Goal: Task Accomplishment & Management: Manage account settings

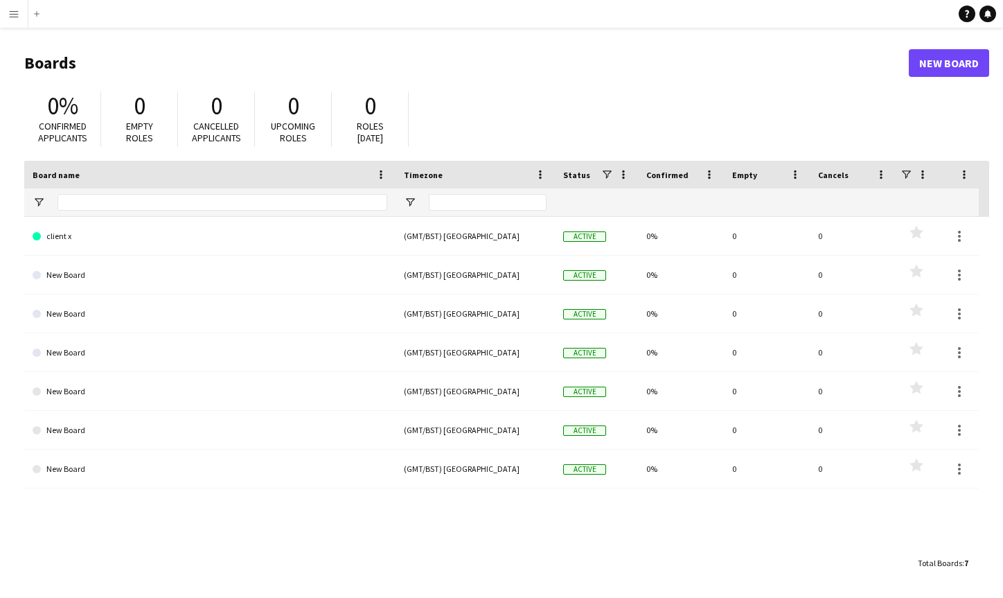
click at [17, 17] on app-icon "Menu" at bounding box center [13, 13] width 11 height 11
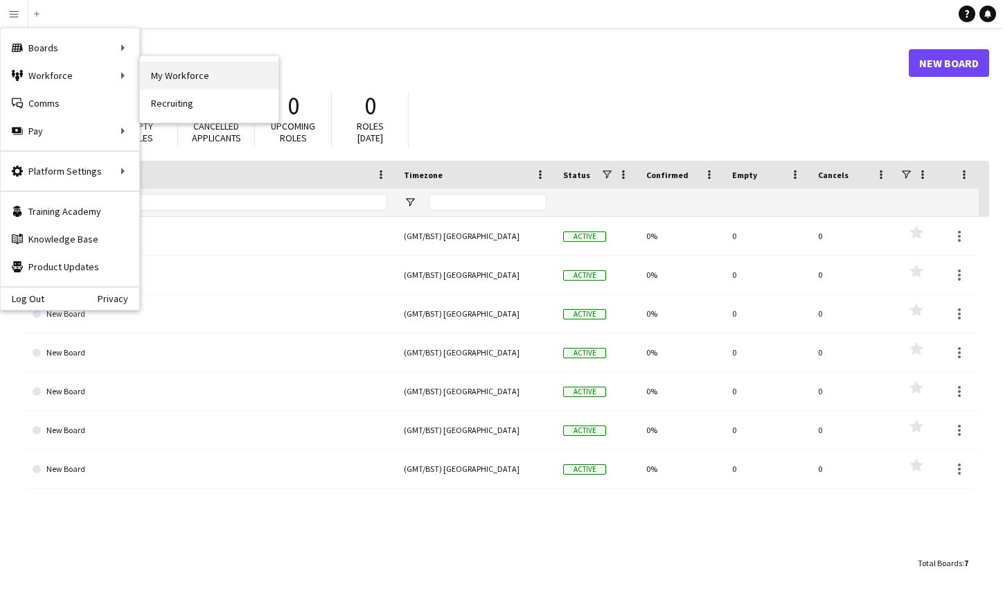
click at [159, 74] on link "My Workforce" at bounding box center [209, 76] width 138 height 28
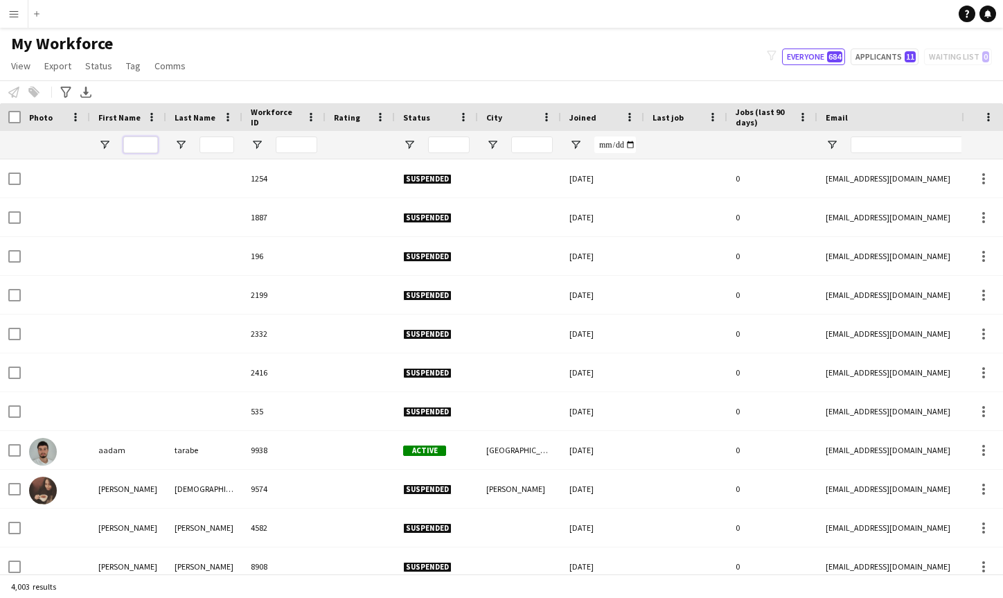
click at [145, 139] on input "First Name Filter Input" at bounding box center [140, 144] width 35 height 17
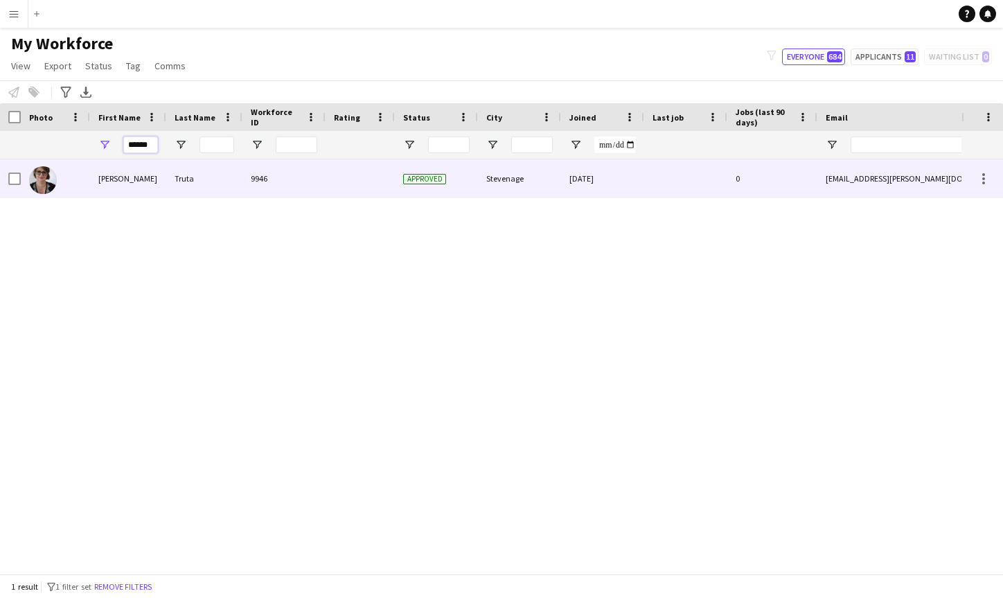
type input "******"
click at [129, 175] on div "[PERSON_NAME]" at bounding box center [128, 178] width 76 height 38
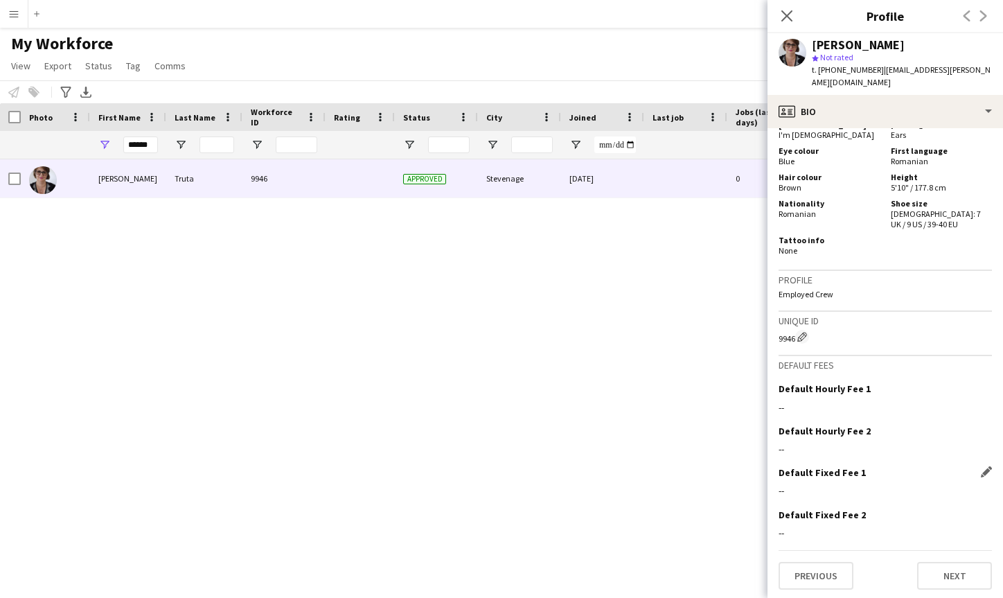
scroll to position [641, 0]
click at [951, 569] on button "Next" at bounding box center [954, 576] width 75 height 28
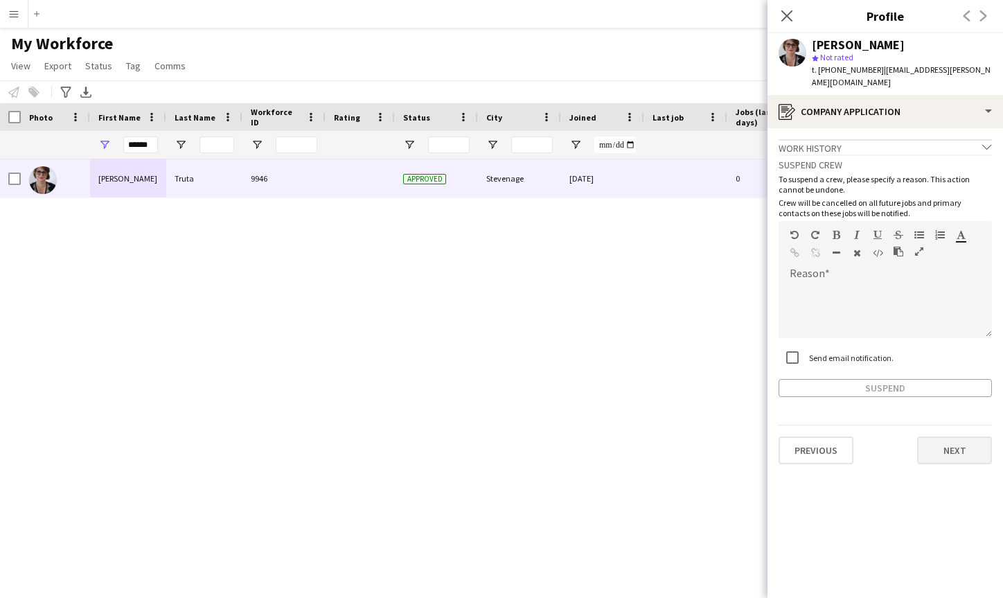
click at [953, 440] on button "Next" at bounding box center [954, 450] width 75 height 28
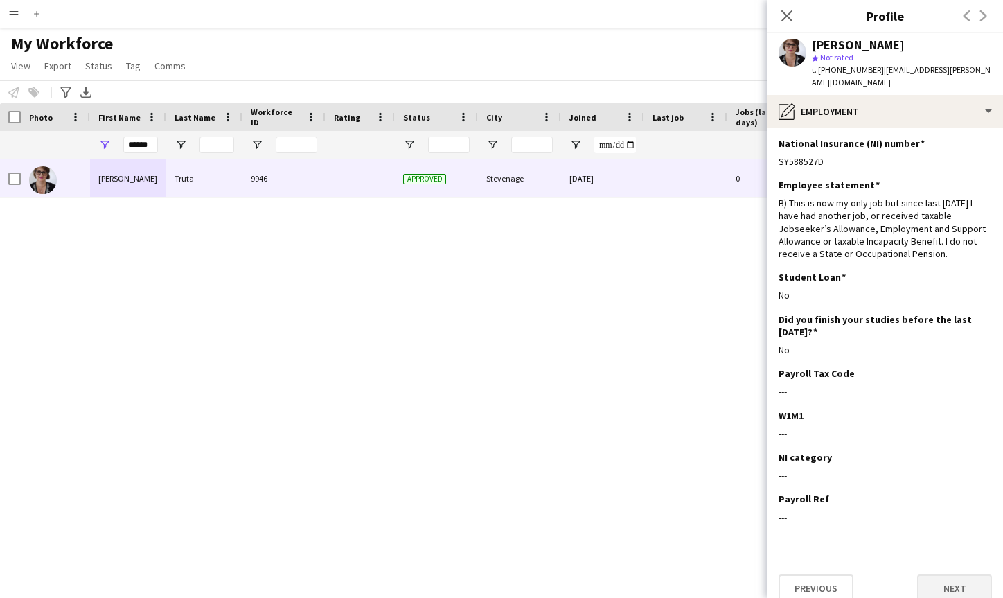
scroll to position [1, 0]
click at [968, 575] on button "Next" at bounding box center [954, 589] width 75 height 28
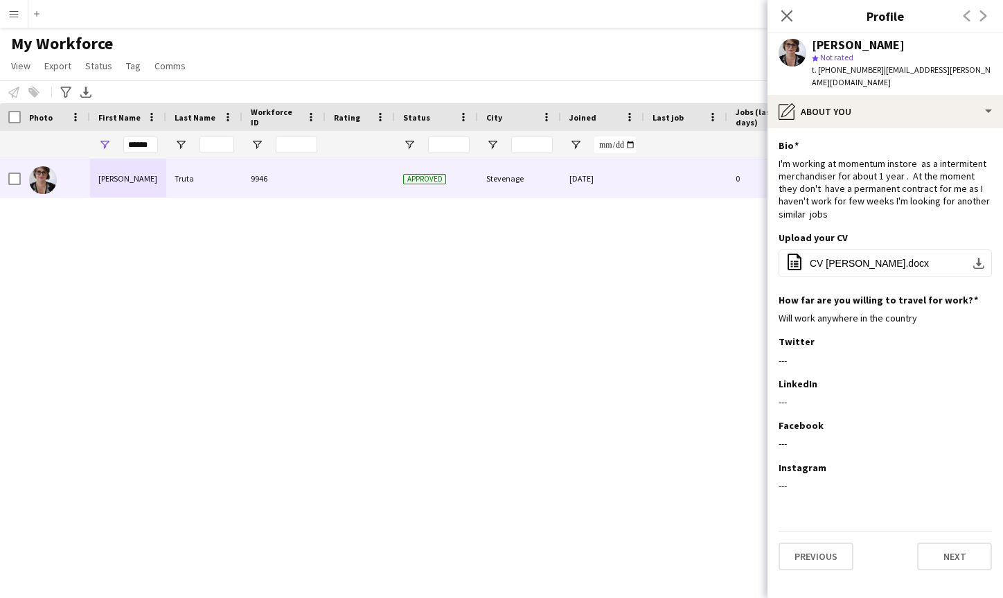
scroll to position [0, 0]
click at [950, 548] on button "Next" at bounding box center [954, 556] width 75 height 28
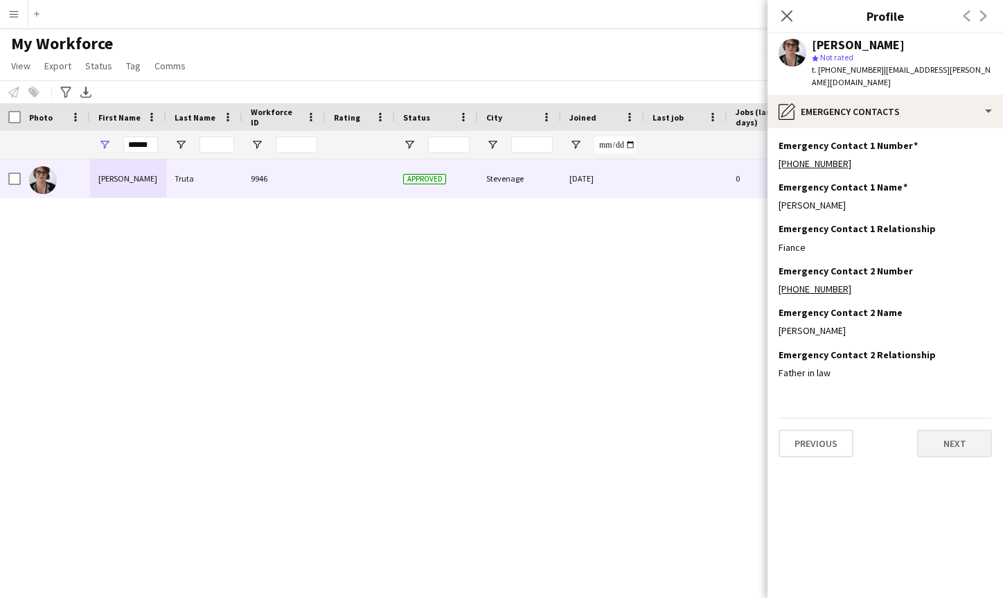
click at [945, 432] on button "Next" at bounding box center [954, 443] width 75 height 28
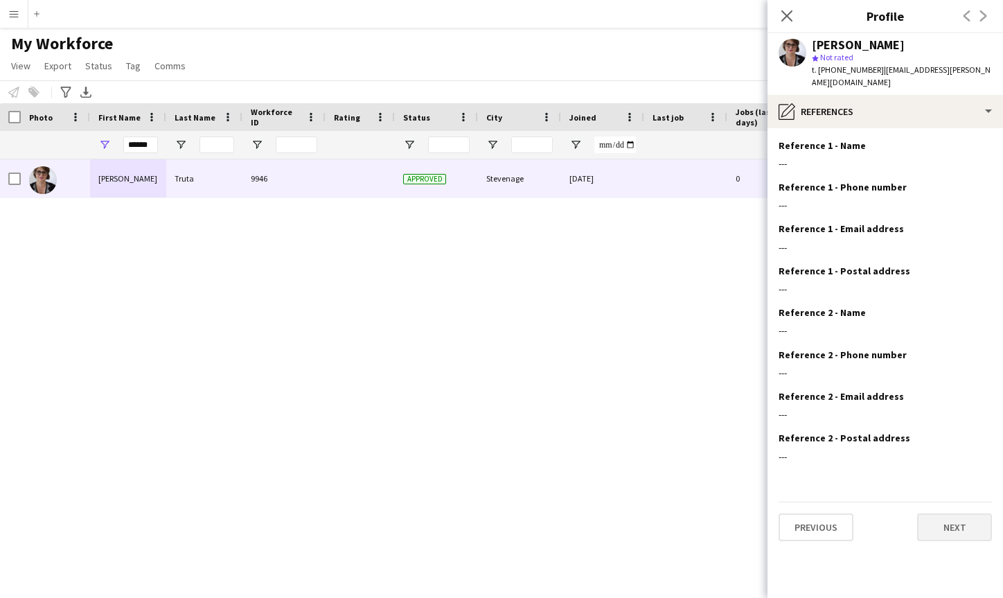
click at [952, 517] on button "Next" at bounding box center [954, 527] width 75 height 28
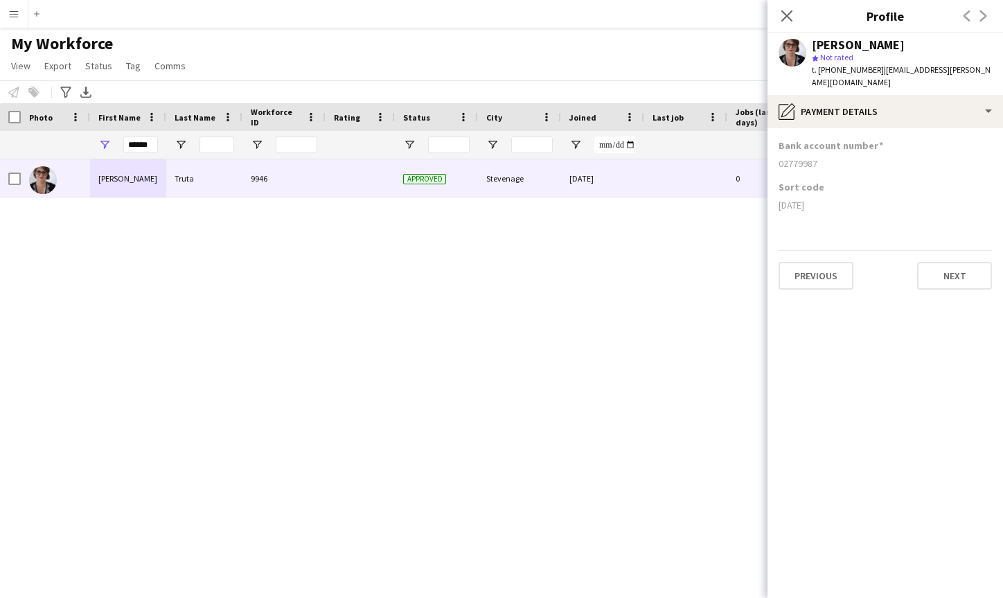
drag, startPoint x: 780, startPoint y: 132, endPoint x: 833, endPoint y: 192, distance: 80.0
click at [833, 192] on app-section-data-types "Bank account number [FINANCIAL_ID] Sort code [DATE] Previous Next" at bounding box center [884, 362] width 235 height 469
copy app-section-data-types "Bank account number [FINANCIAL_ID] Sort code [DATE]"
click at [785, 19] on icon "Close pop-in" at bounding box center [786, 15] width 13 height 13
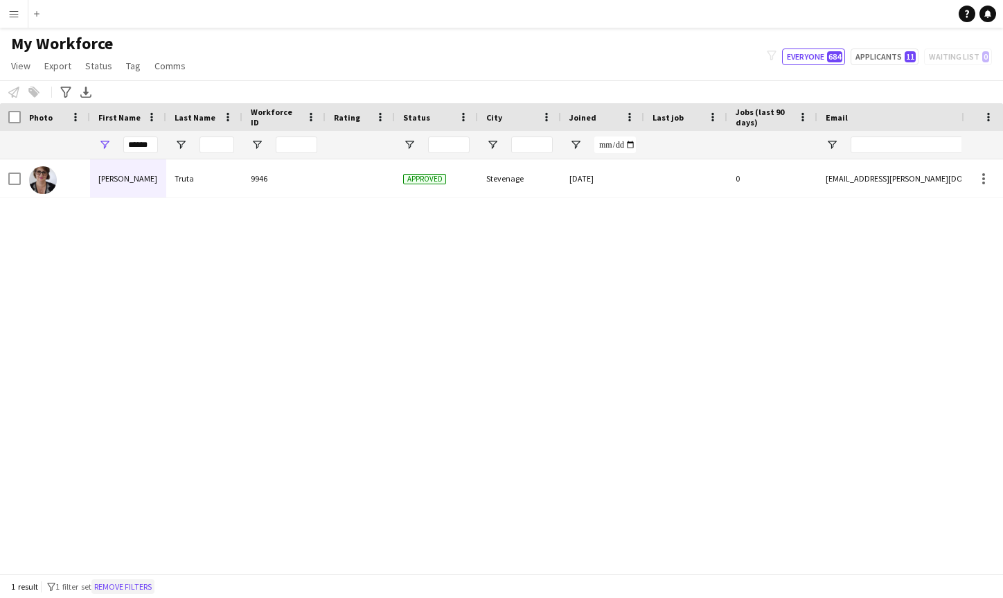
click at [147, 583] on button "Remove filters" at bounding box center [122, 586] width 63 height 15
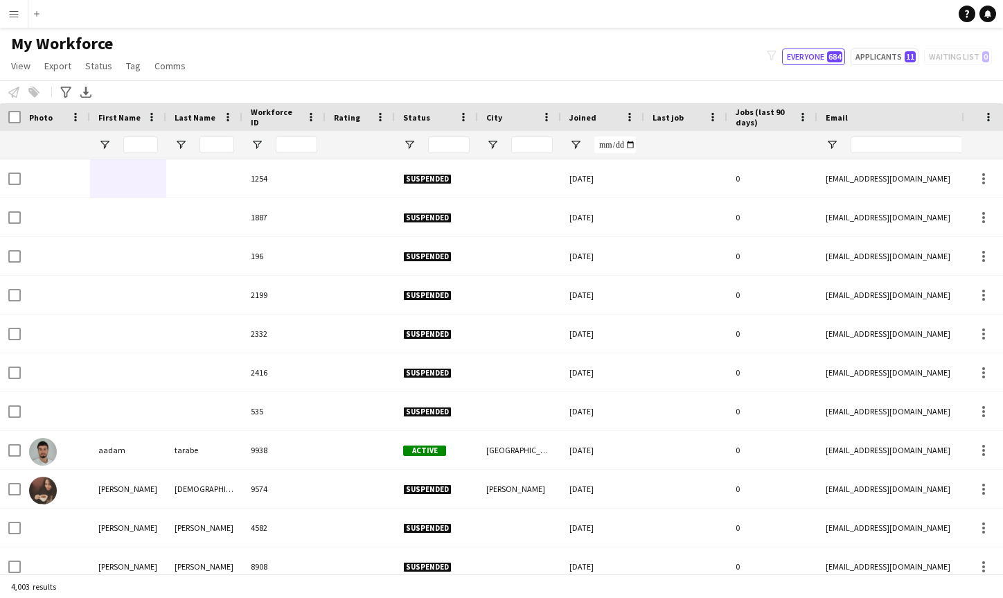
click at [15, 13] on app-icon "Menu" at bounding box center [13, 13] width 11 height 11
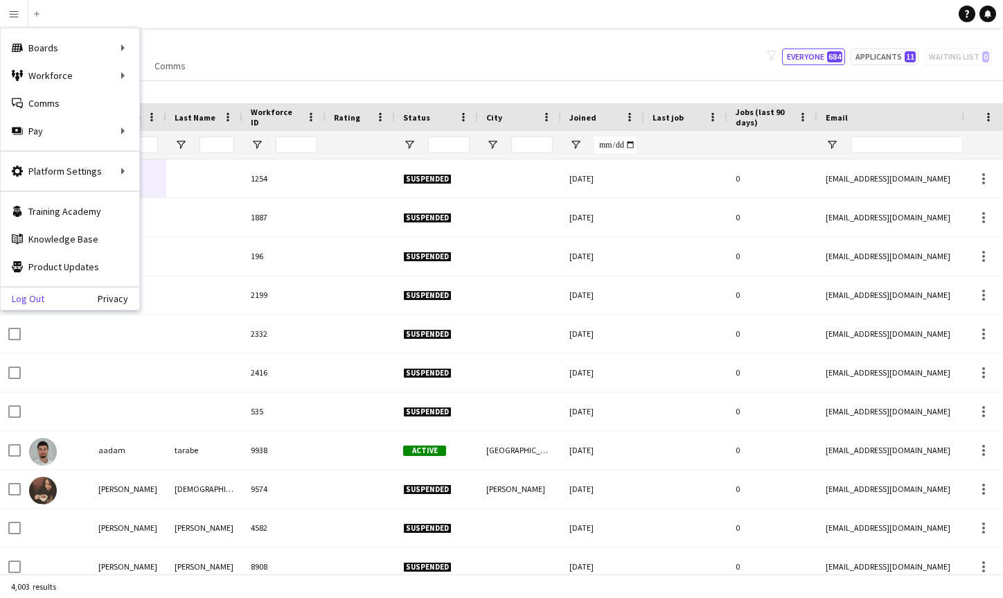
click at [33, 298] on link "Log Out" at bounding box center [23, 298] width 44 height 11
